Goal: Task Accomplishment & Management: Use online tool/utility

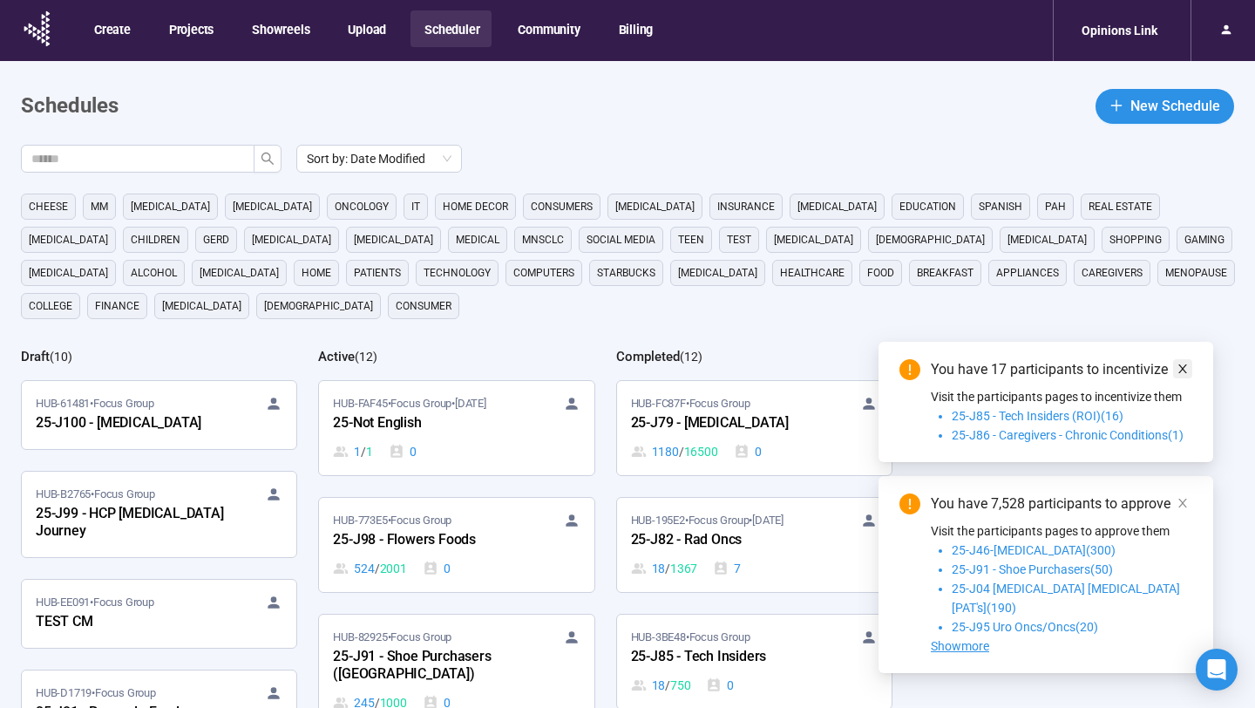
click at [1188, 375] on icon "close" at bounding box center [1183, 369] width 12 height 12
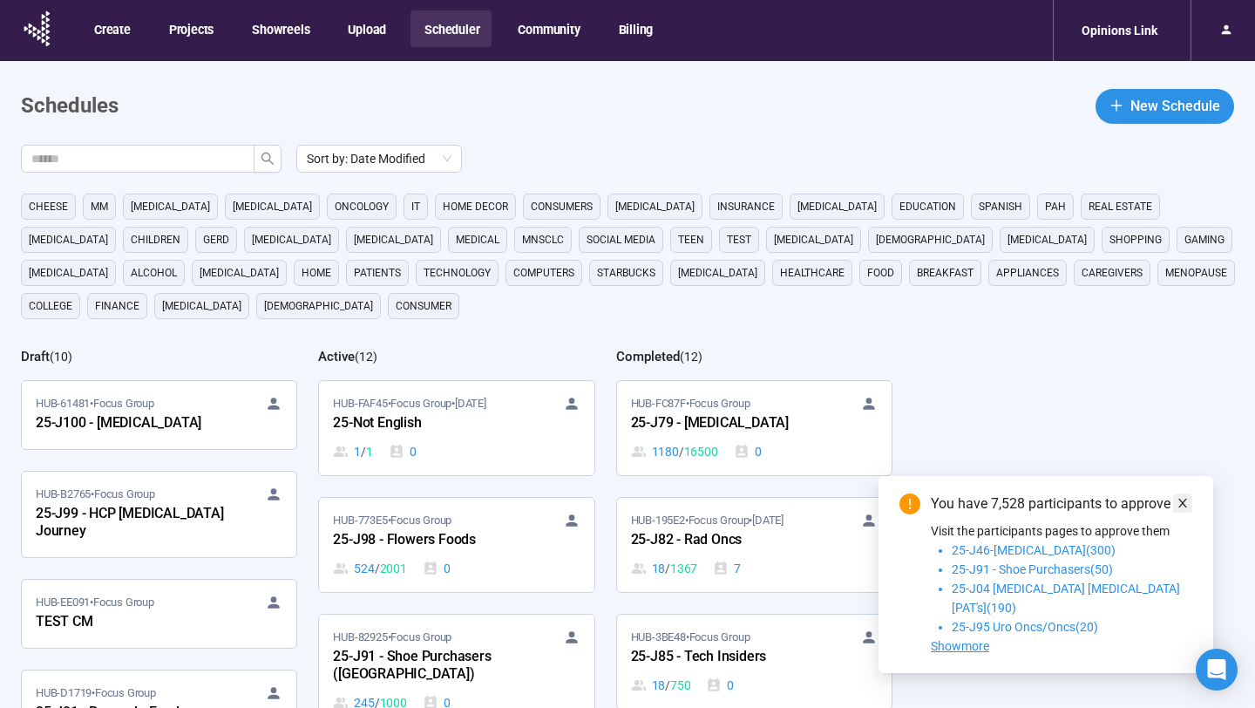
click at [1184, 509] on icon "close" at bounding box center [1183, 503] width 12 height 12
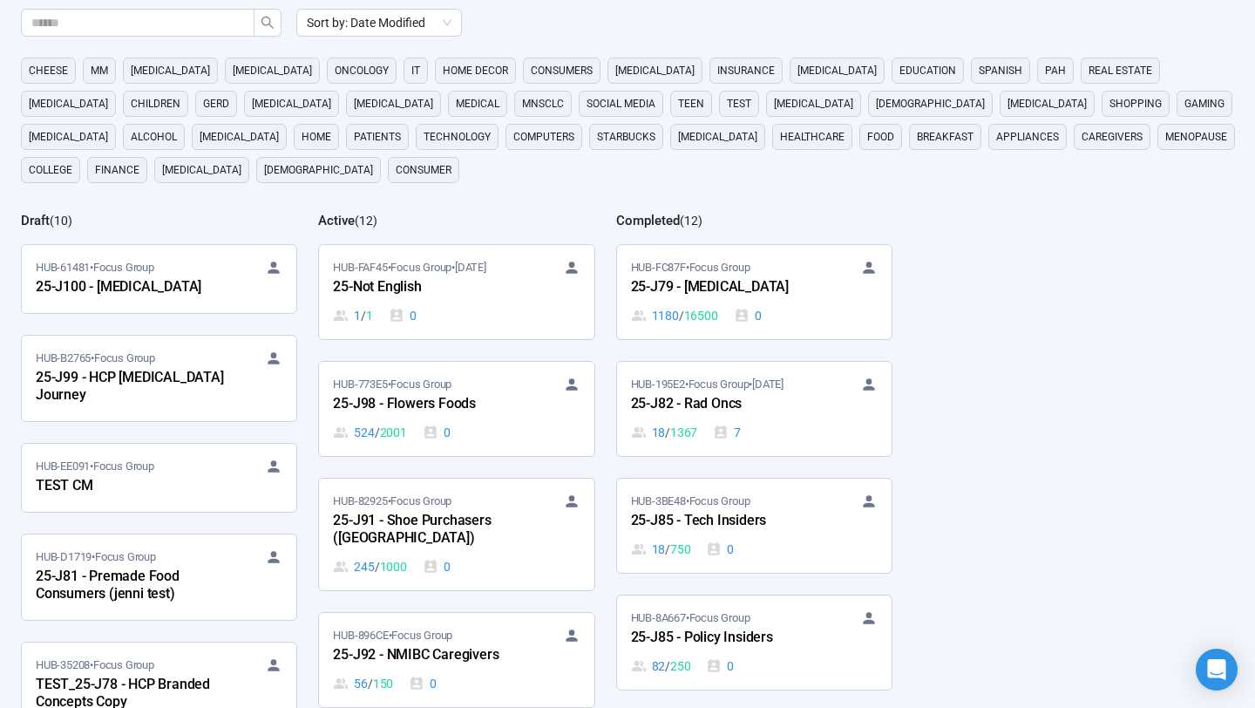
scroll to position [64, 0]
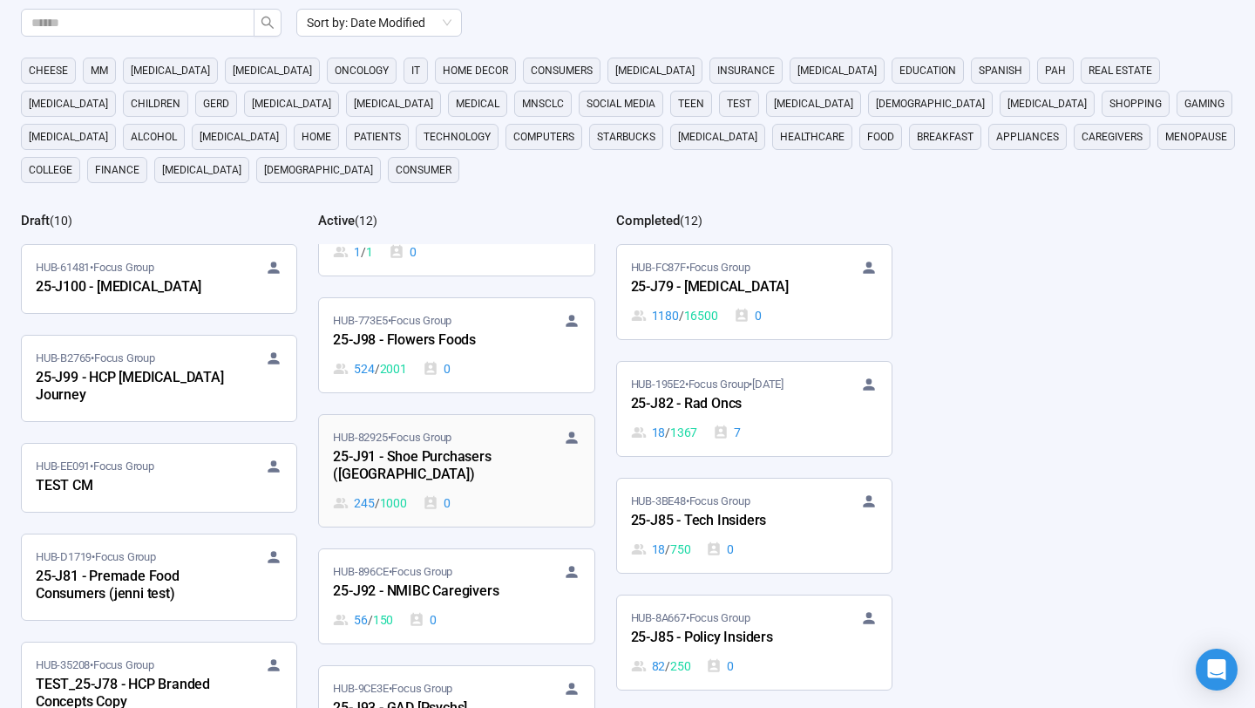
click at [506, 470] on div "HUB-82925 • Focus Group 25-J91 - Shoe Purchasers (US) 245 / 1000 0" at bounding box center [456, 471] width 247 height 84
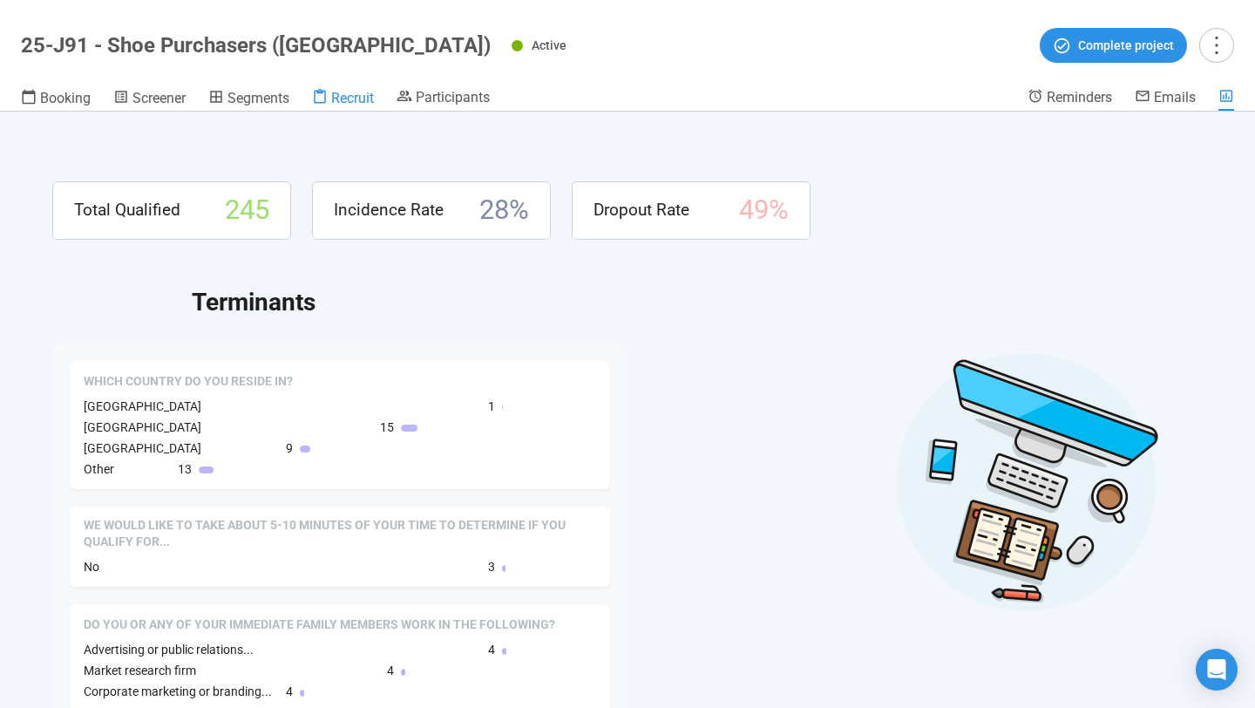
click at [331, 99] on div "Recruit" at bounding box center [343, 97] width 62 height 17
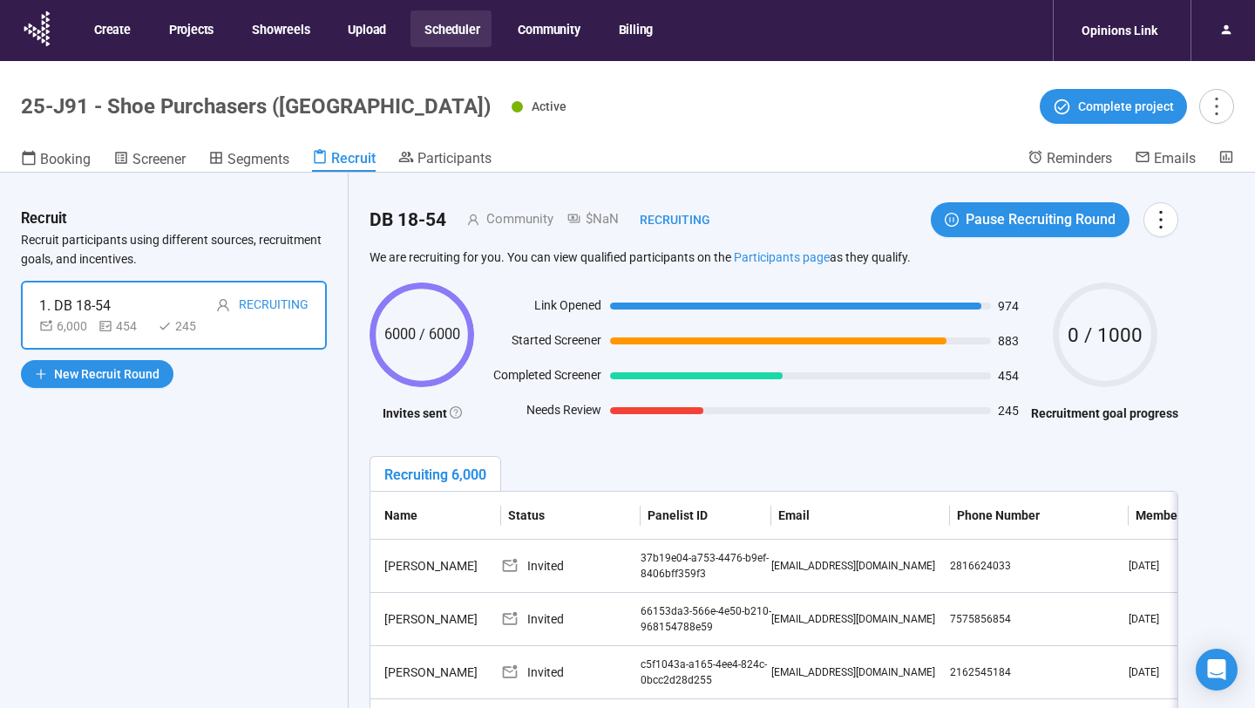
click at [446, 26] on button "Scheduler" at bounding box center [451, 28] width 81 height 37
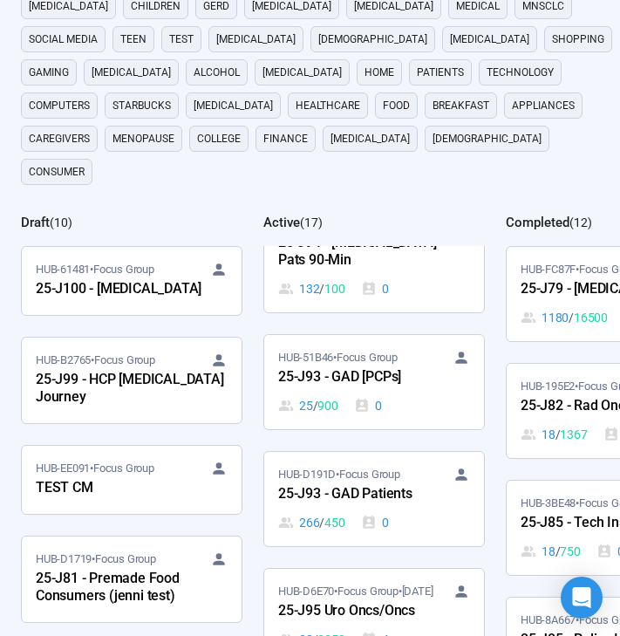
scroll to position [1172, 0]
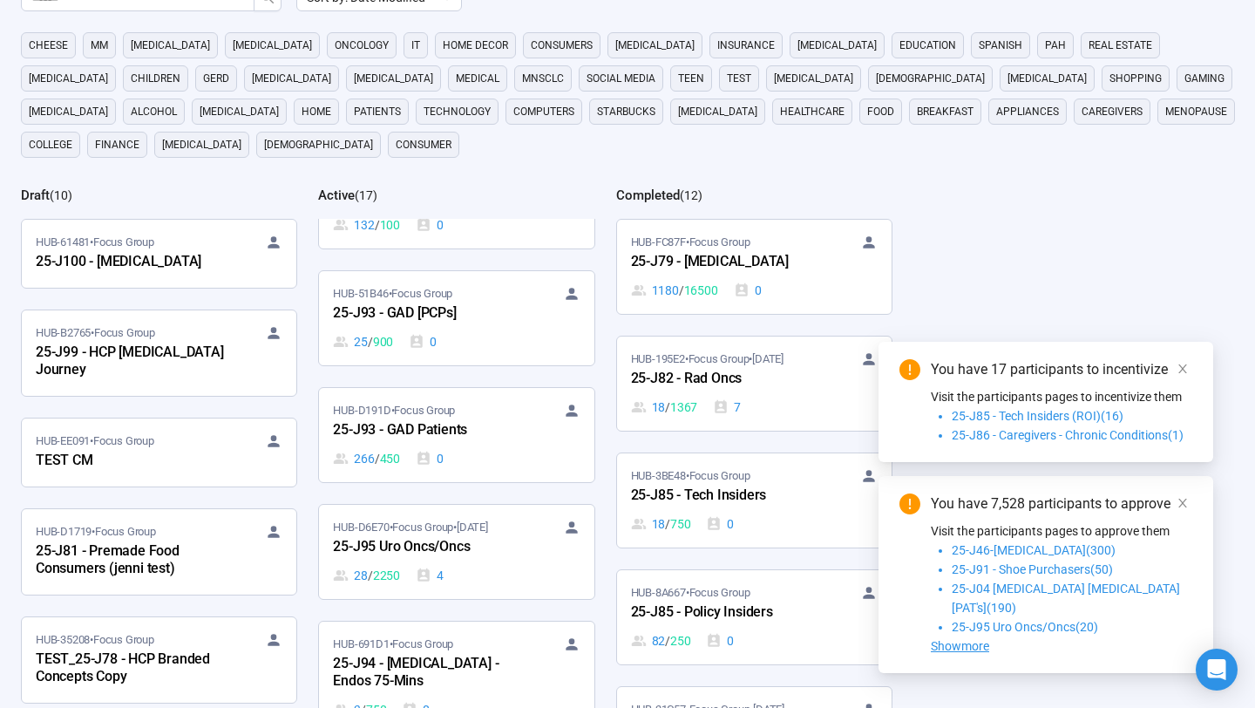
scroll to position [1206, 0]
click at [487, 417] on div "25-J93 - GAD Patients" at bounding box center [429, 428] width 192 height 23
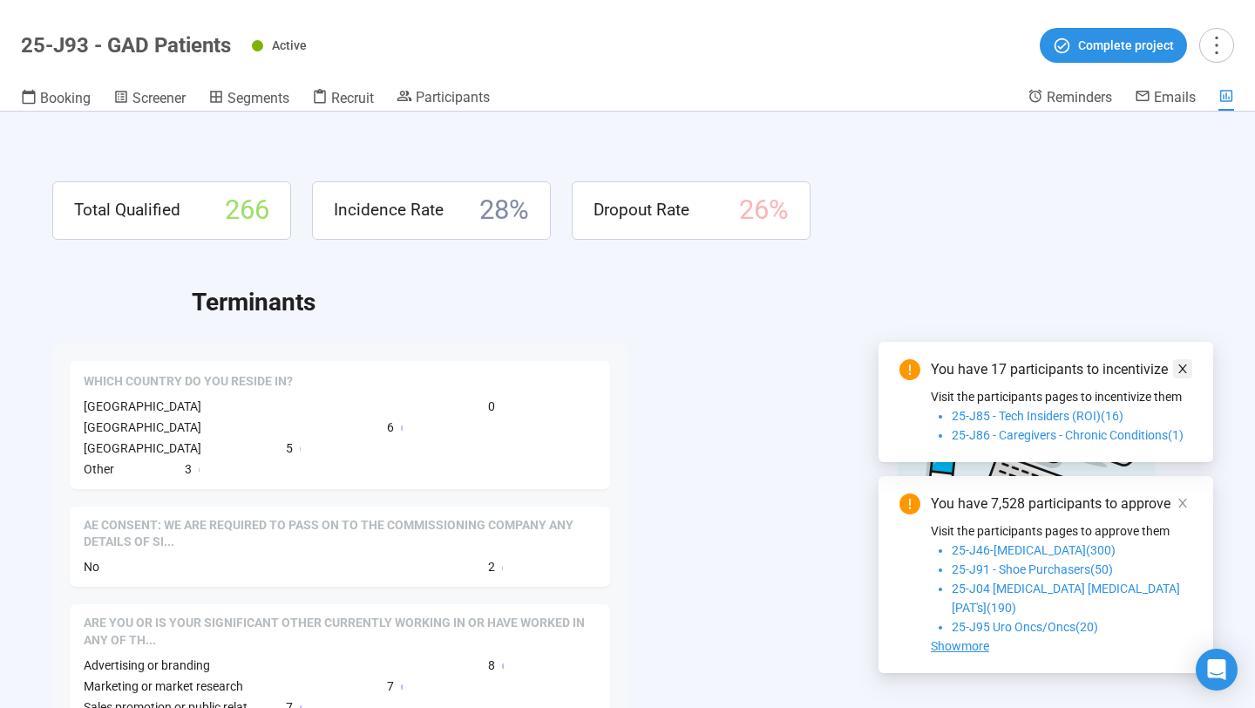
click at [1174, 378] on link at bounding box center [1182, 368] width 19 height 19
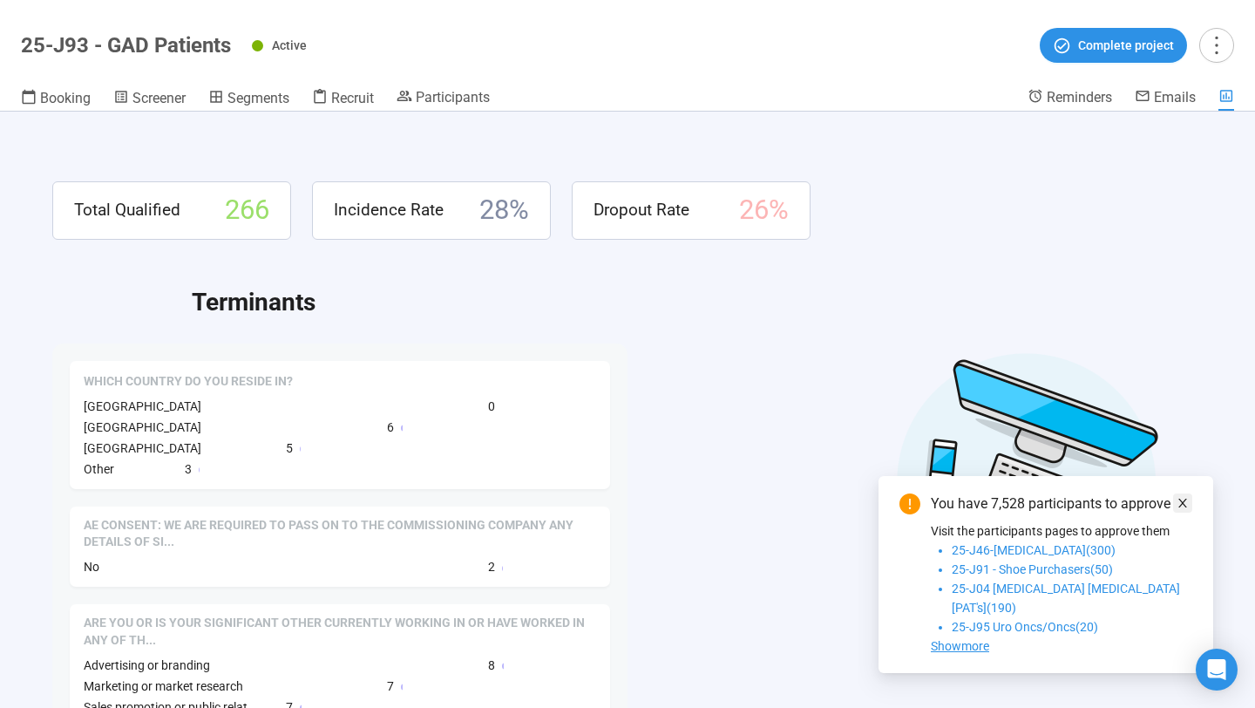
click at [1185, 509] on icon "close" at bounding box center [1183, 503] width 12 height 12
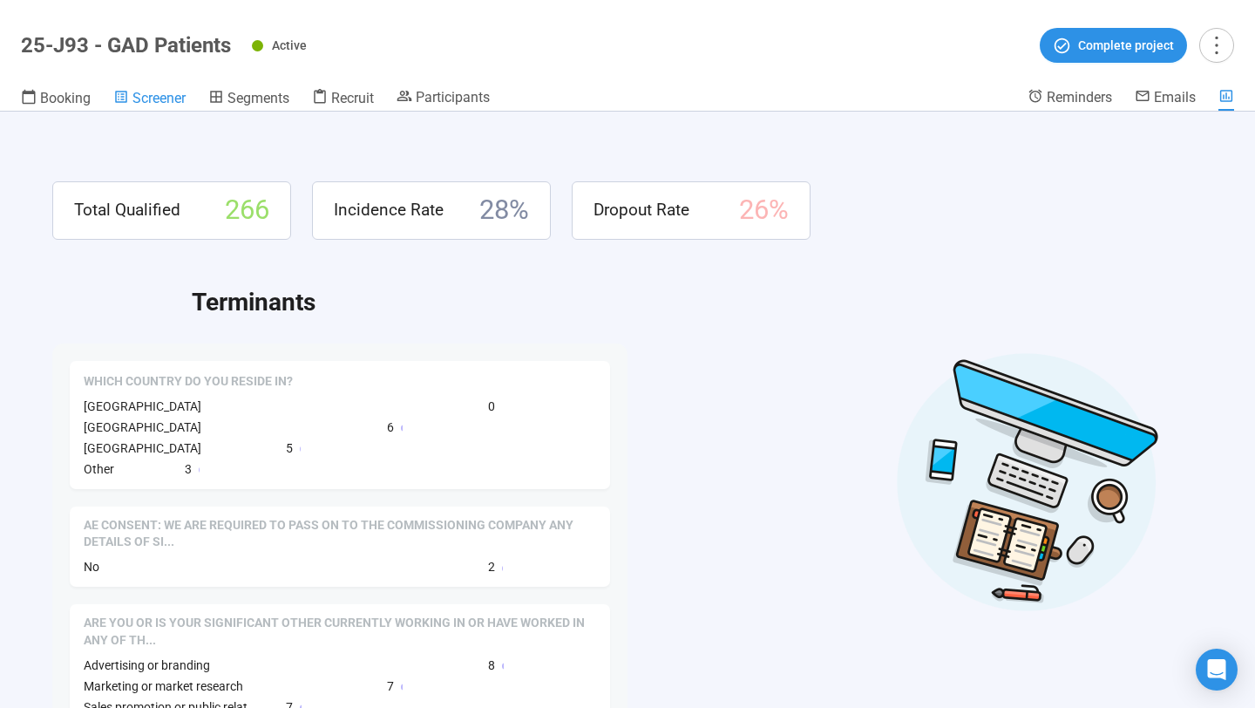
click at [175, 105] on span "Screener" at bounding box center [159, 98] width 53 height 17
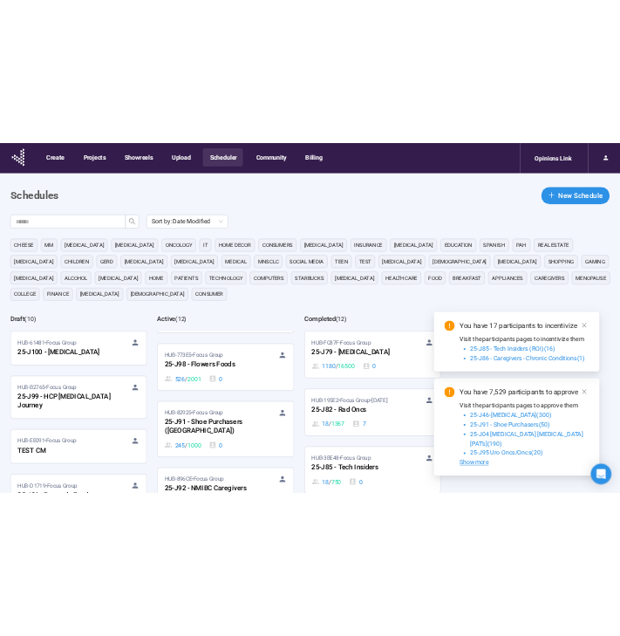
scroll to position [92, 0]
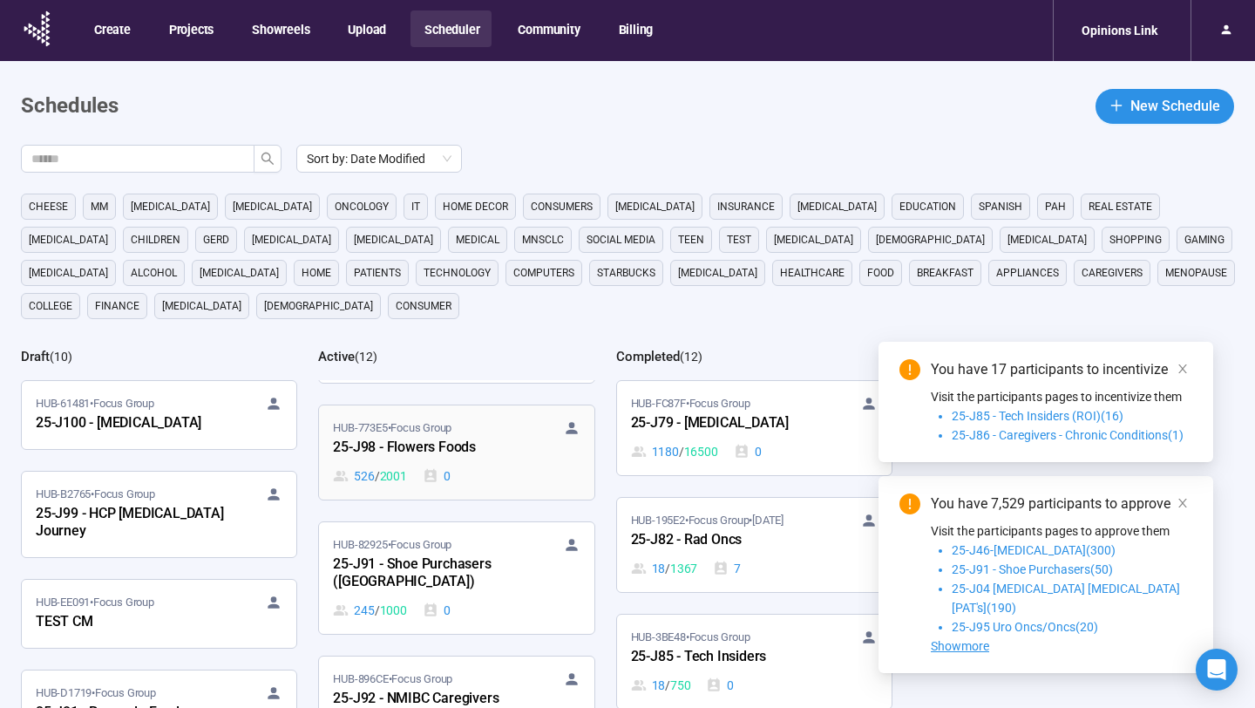
click at [502, 466] on div "526 / 2001 0" at bounding box center [456, 475] width 247 height 19
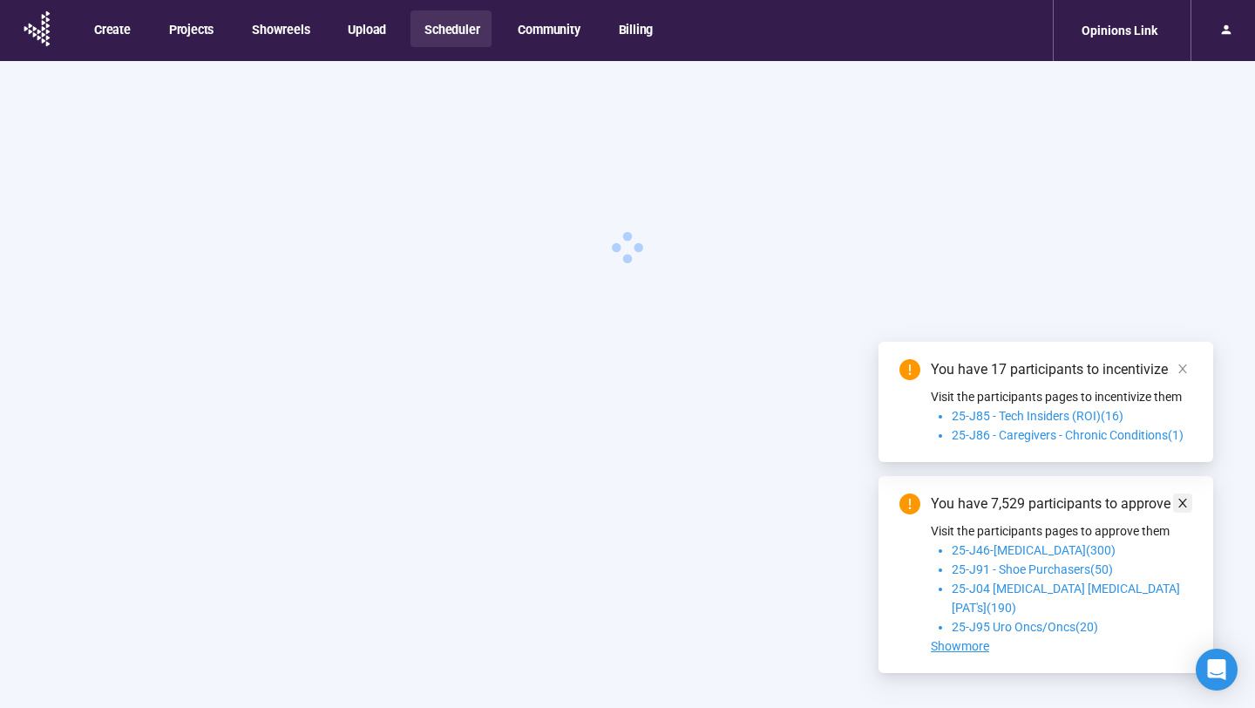
click at [1184, 375] on icon "close" at bounding box center [1183, 369] width 12 height 12
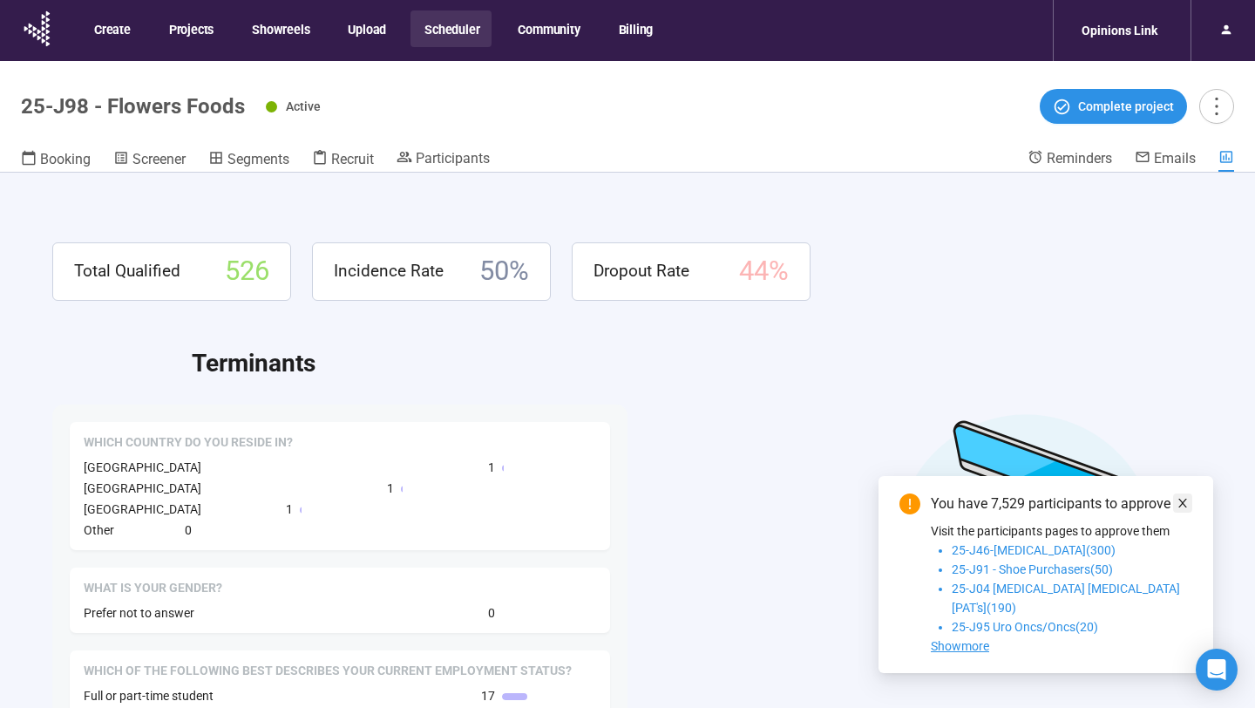
click at [1185, 507] on icon "close" at bounding box center [1183, 503] width 9 height 9
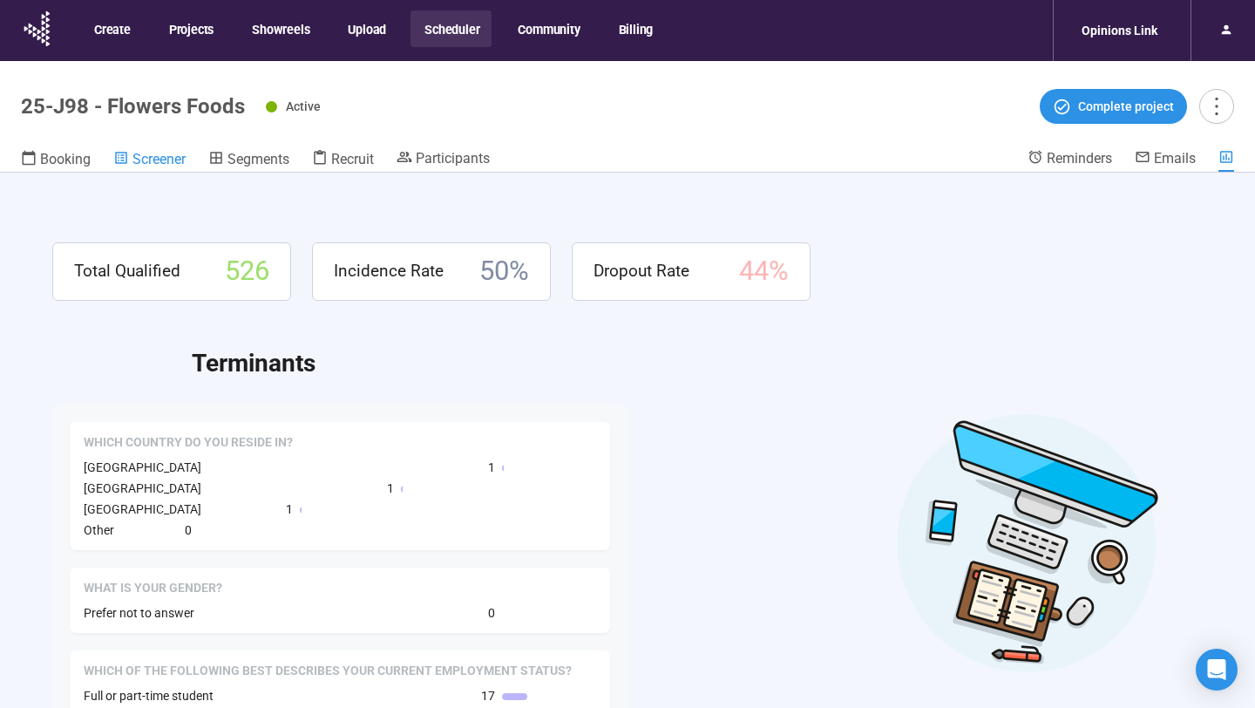
click at [139, 158] on span "Screener" at bounding box center [159, 159] width 53 height 17
